Goal: Information Seeking & Learning: Learn about a topic

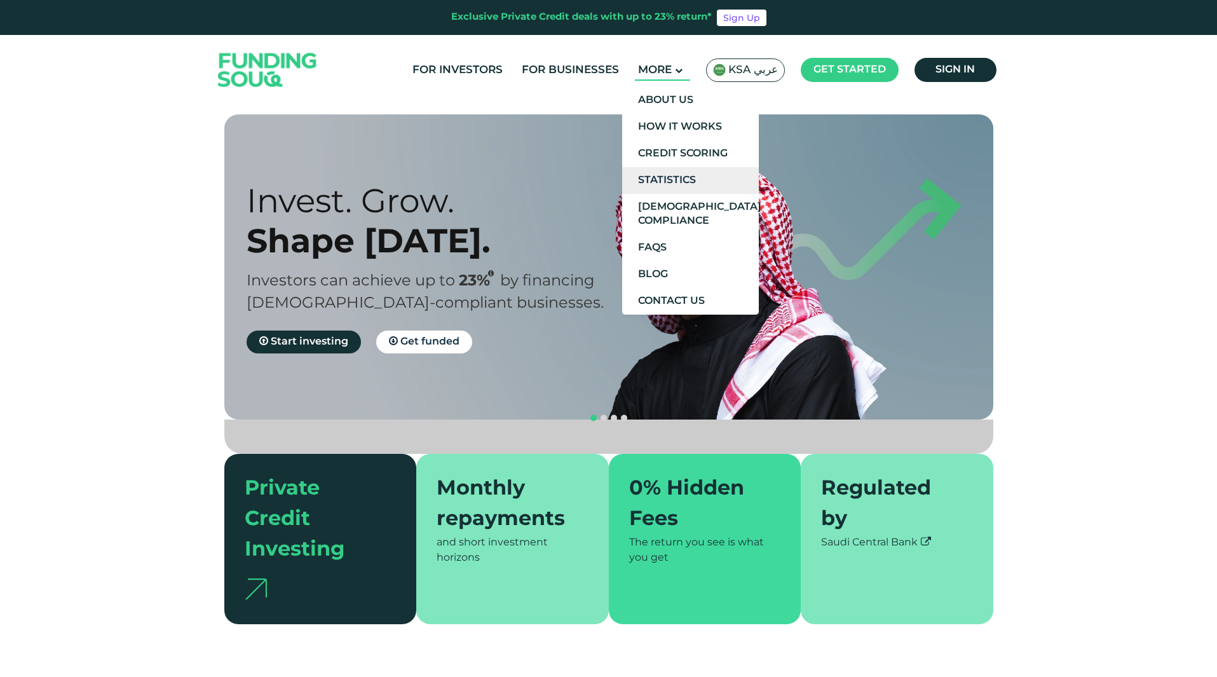
click at [664, 182] on link "Statistics" at bounding box center [690, 180] width 137 height 27
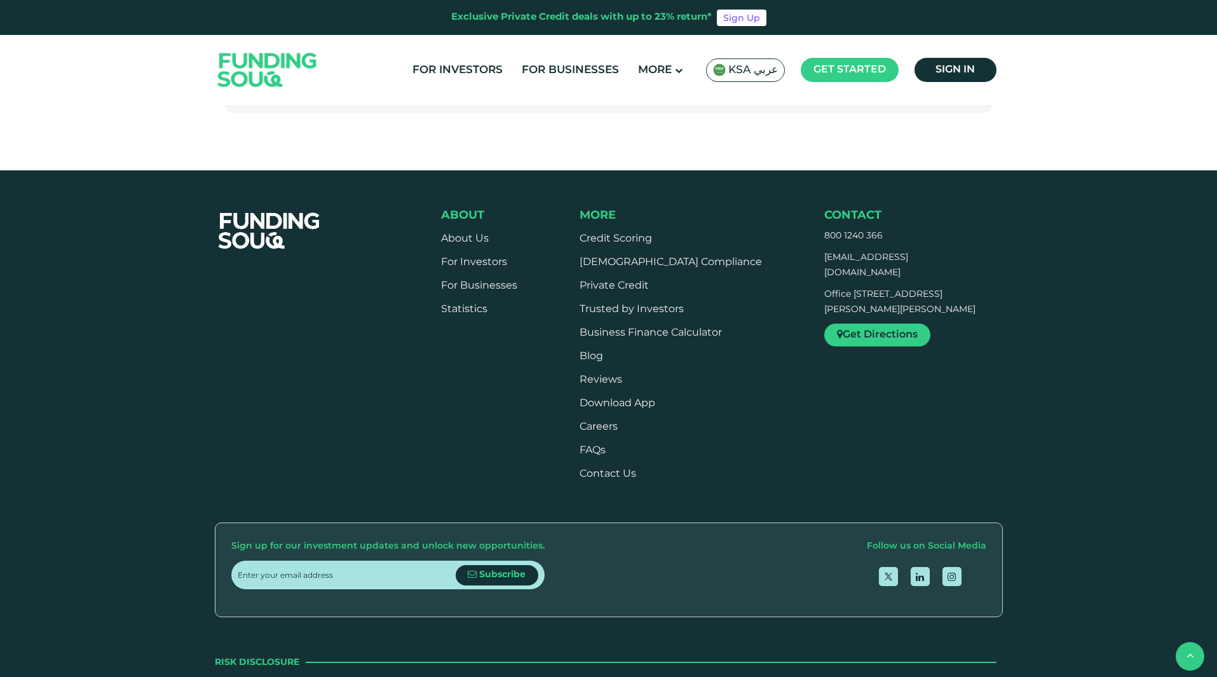
scroll to position [1062, 0]
